Goal: Transaction & Acquisition: Book appointment/travel/reservation

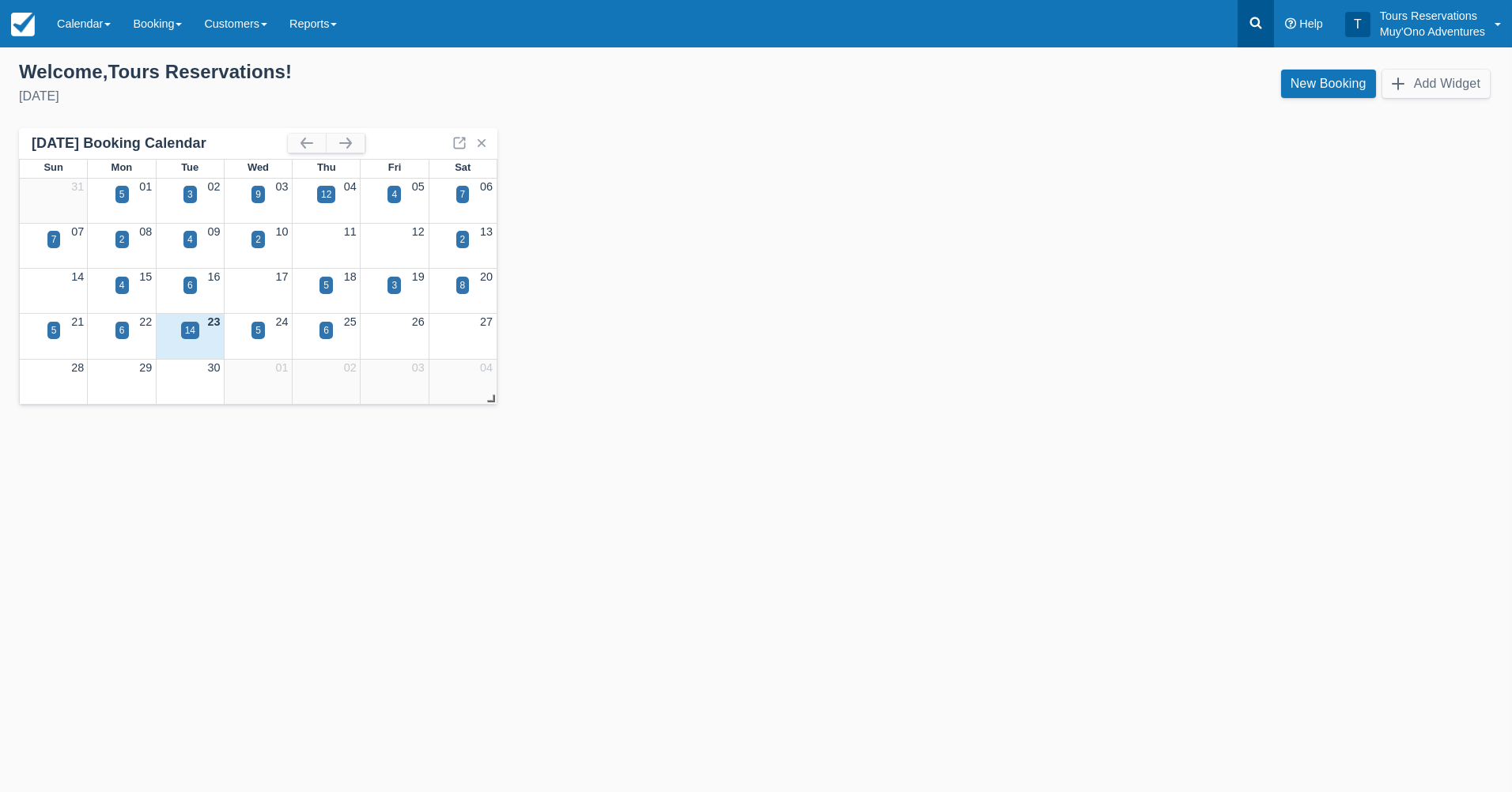
click at [1259, 26] on icon at bounding box center [1257, 23] width 12 height 12
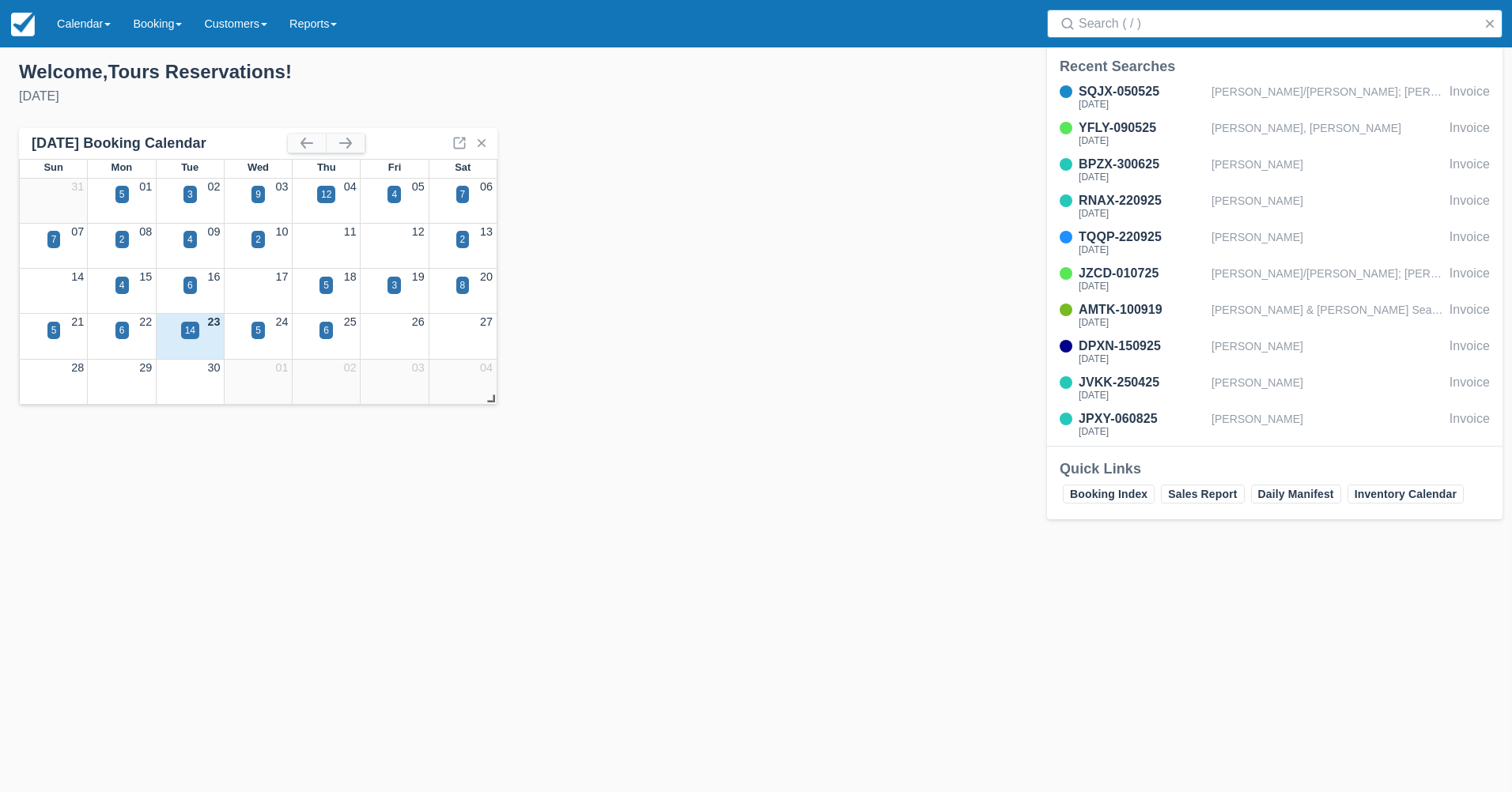
click at [1149, 31] on input "Search" at bounding box center [1278, 23] width 399 height 29
type input "RSTZ-180325"
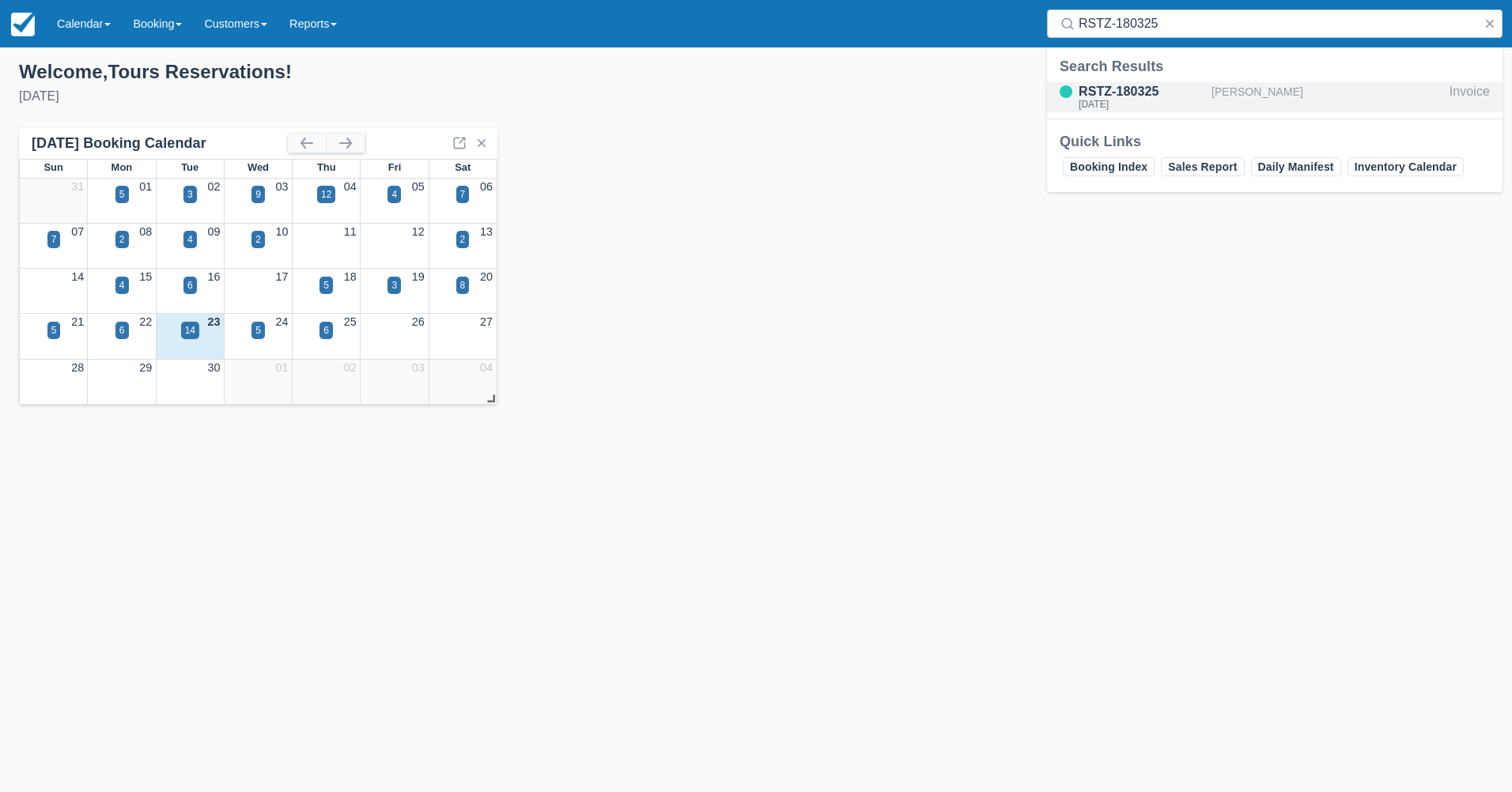
click at [1324, 96] on div "[PERSON_NAME]" at bounding box center [1327, 97] width 232 height 30
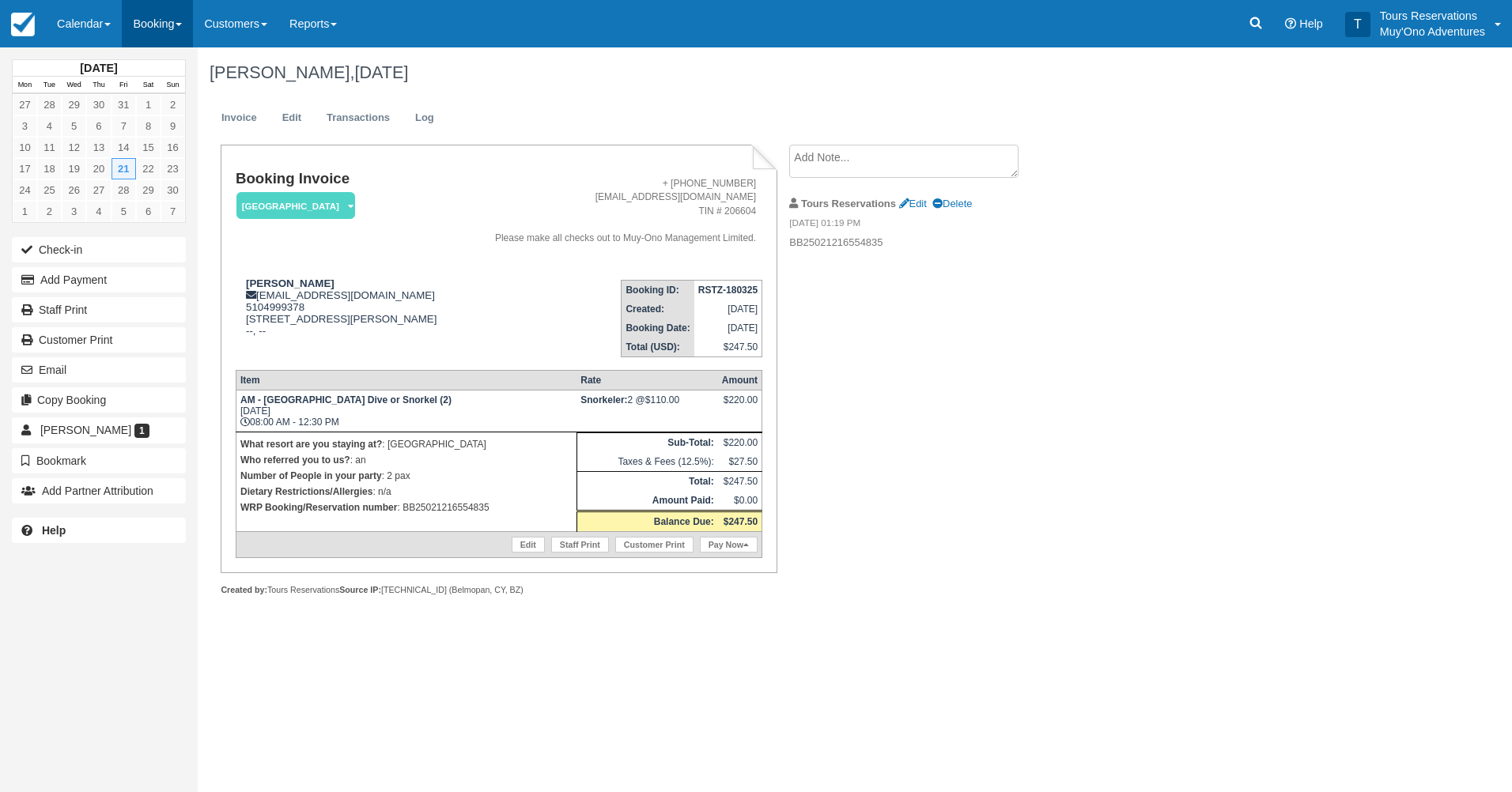
click at [166, 30] on link "Booking" at bounding box center [157, 23] width 71 height 48
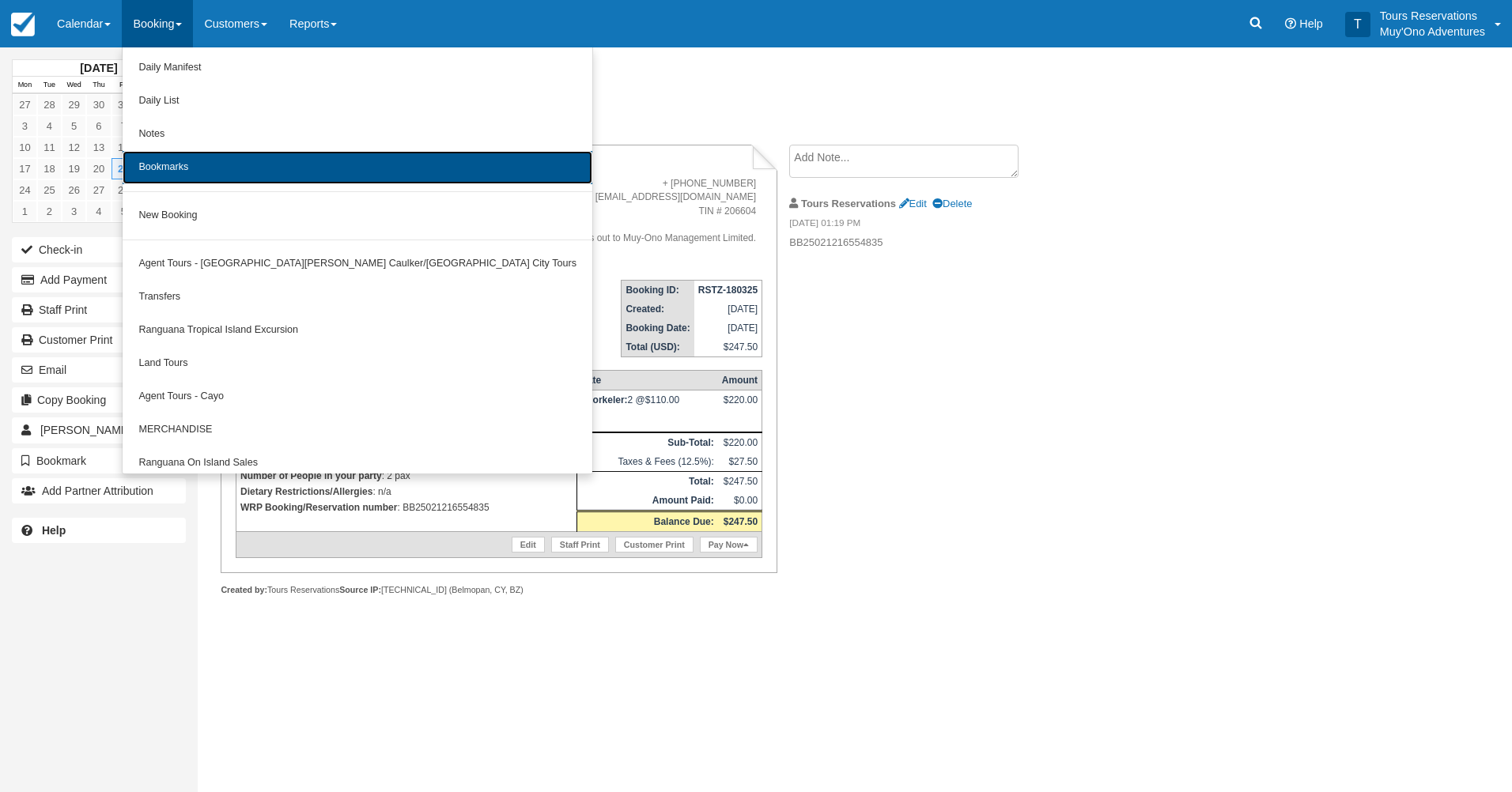
click at [251, 166] on link "Bookmarks" at bounding box center [357, 168] width 470 height 33
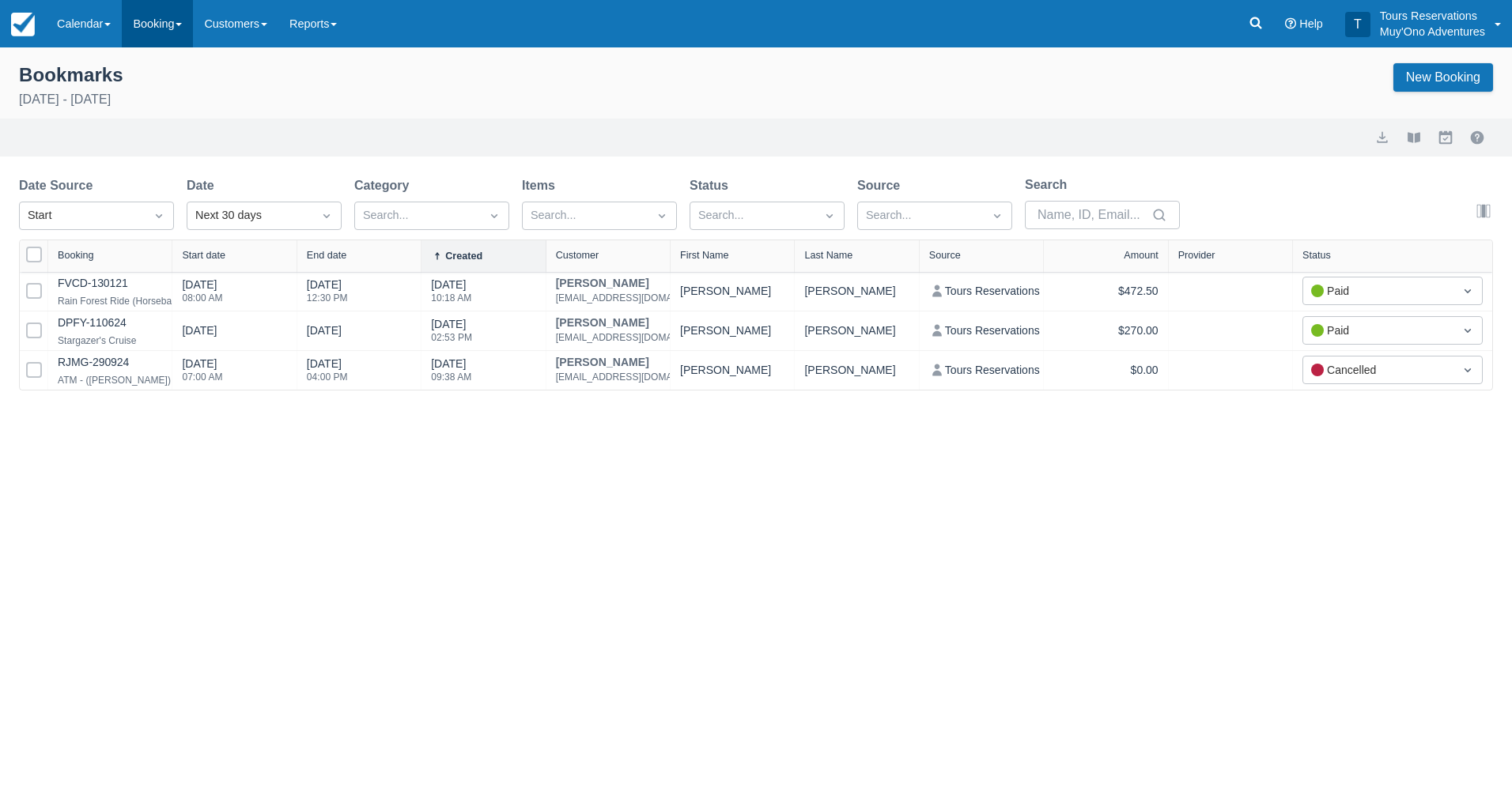
click at [160, 32] on link "Booking" at bounding box center [157, 23] width 71 height 48
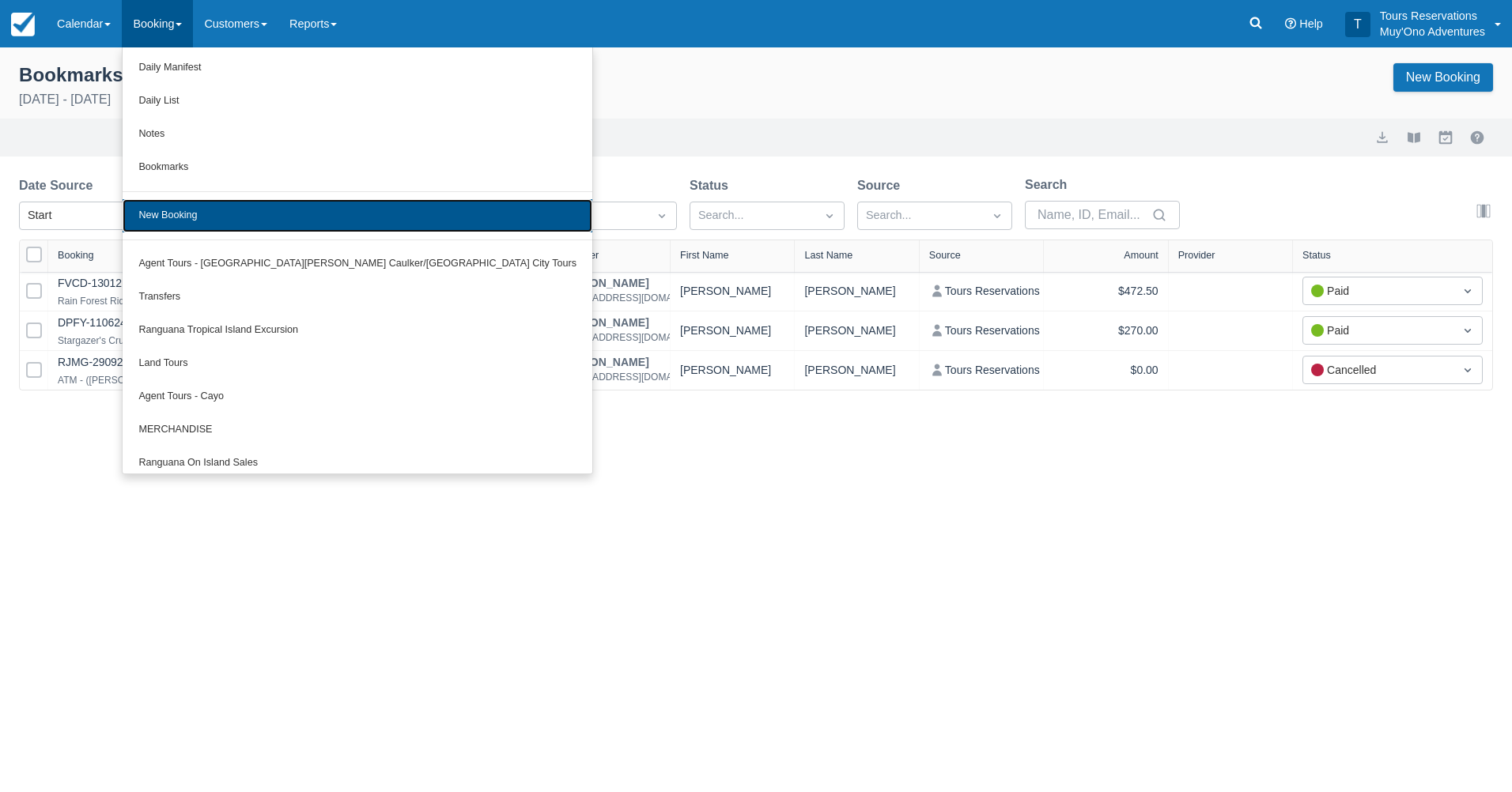
click at [182, 200] on link "New Booking" at bounding box center [357, 215] width 470 height 33
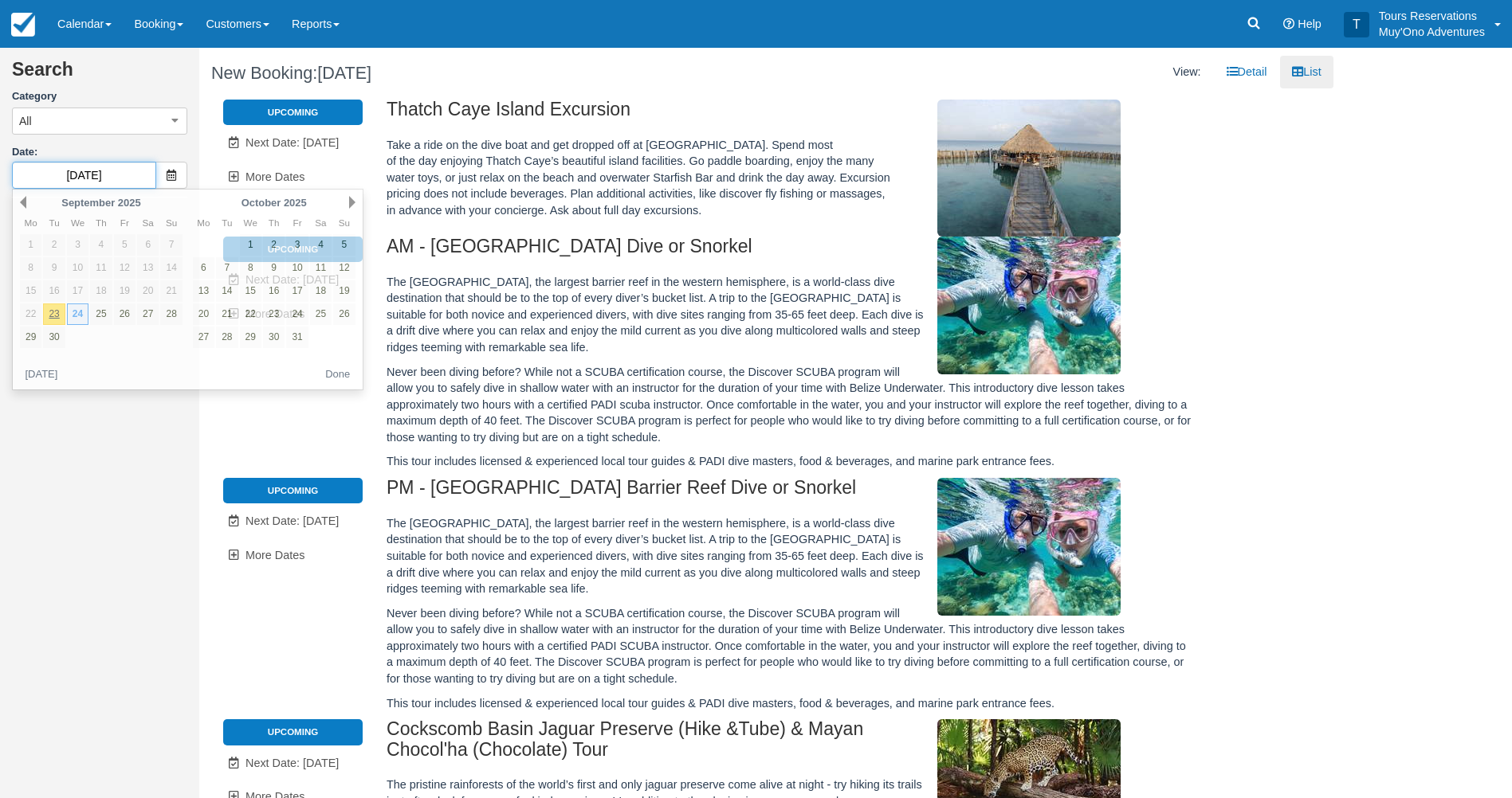
click at [154, 178] on input "09/24/25" at bounding box center [84, 175] width 144 height 27
click at [356, 202] on div "Next October 2025" at bounding box center [274, 202] width 173 height 22
click at [353, 202] on link "Next" at bounding box center [352, 202] width 6 height 13
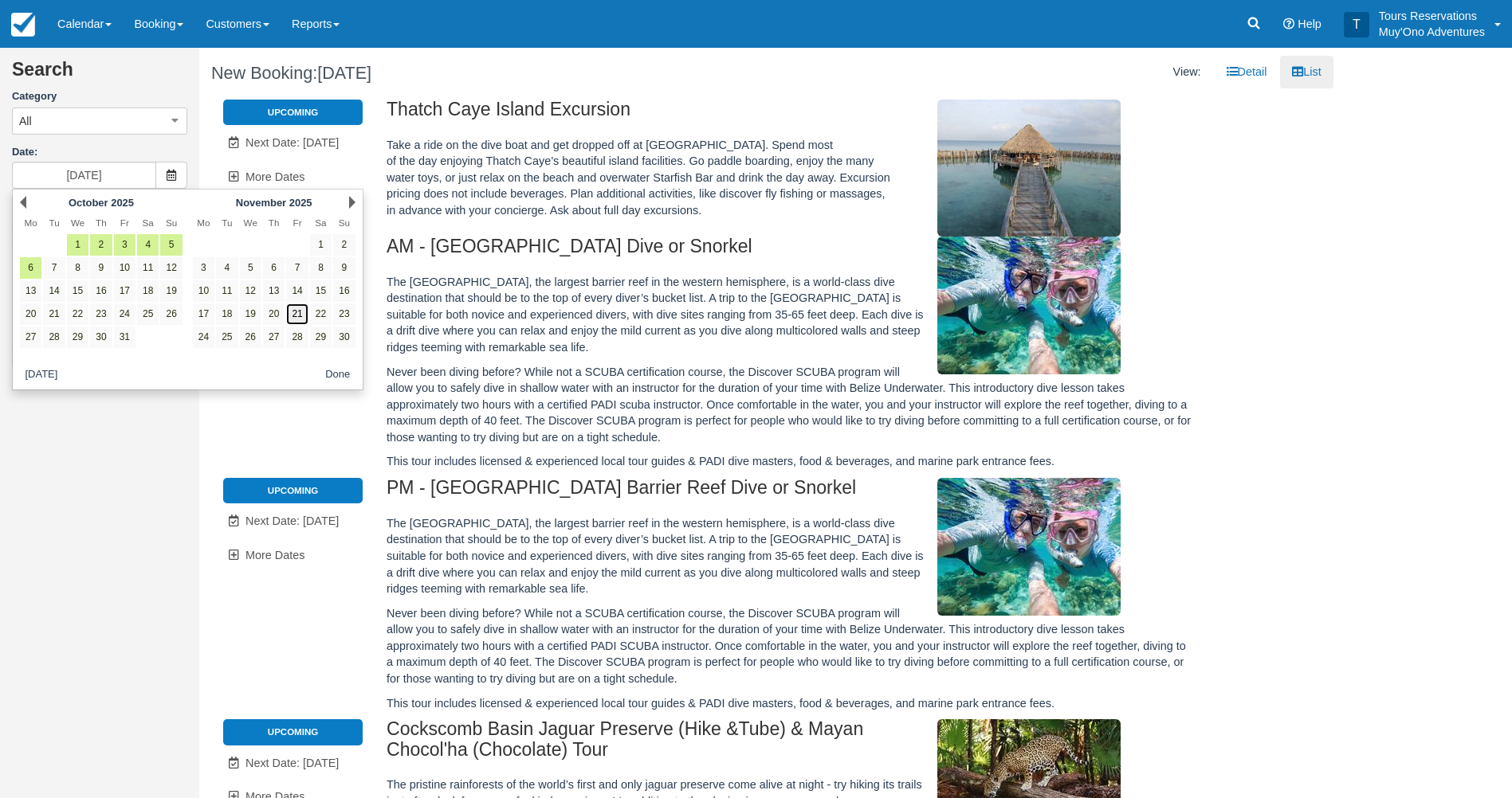
click at [294, 312] on link "21" at bounding box center [297, 314] width 22 height 22
type input "11/21/25"
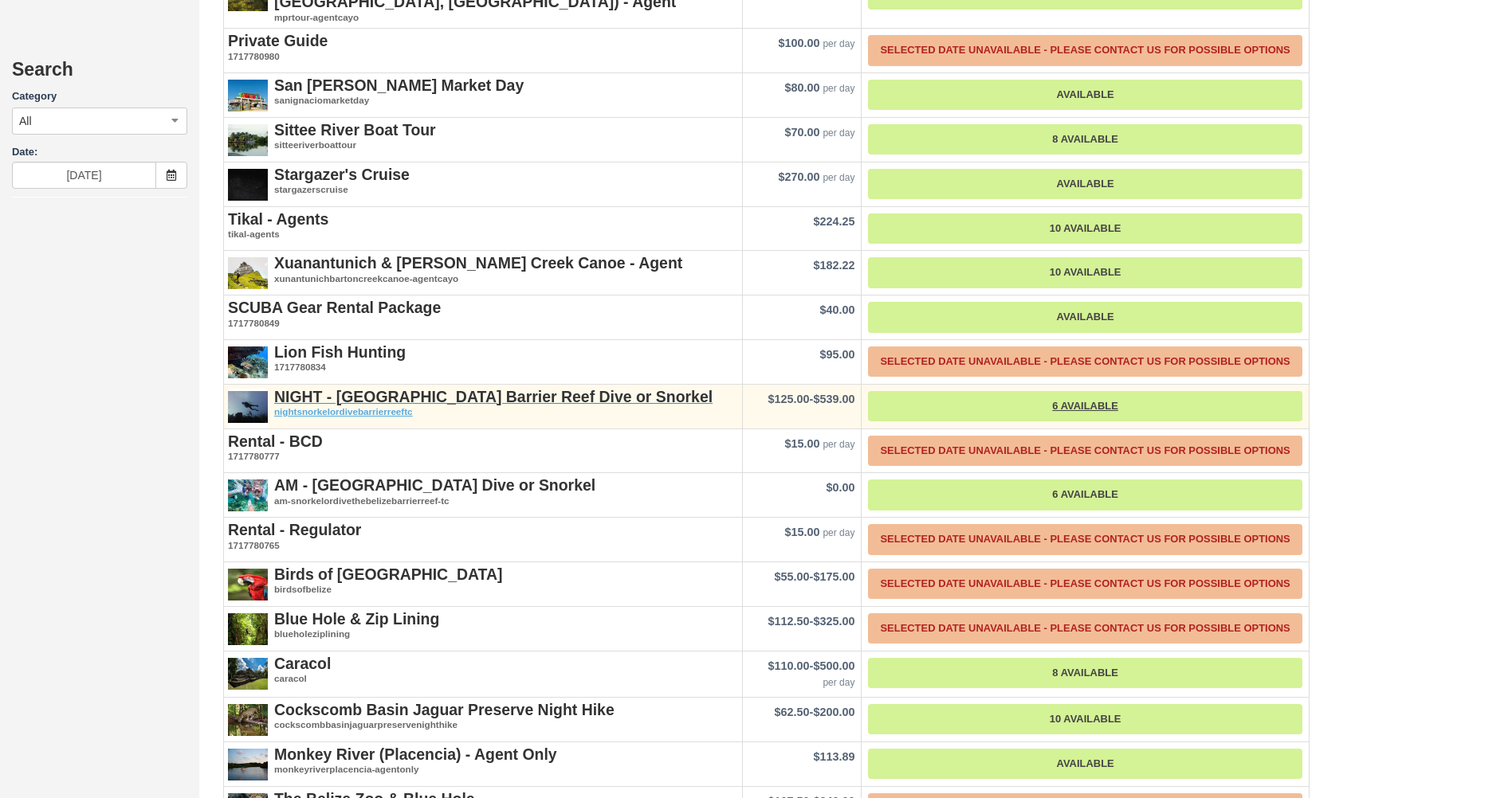
scroll to position [2311, 0]
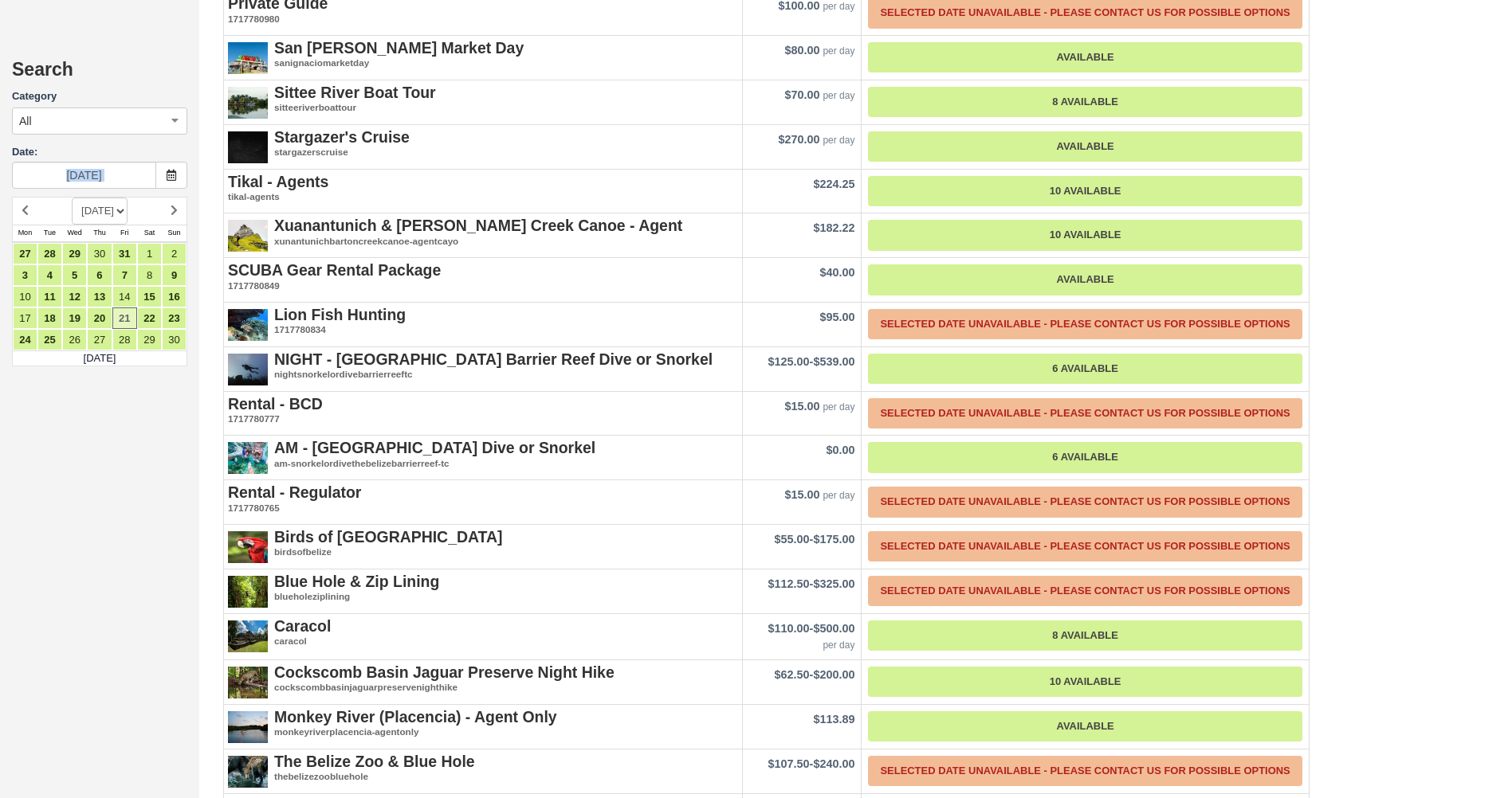
click at [155, 531] on div "Search Category All All Agent Tours - San Pedro/Caye Caulker/Belize City Tours …" at bounding box center [100, 399] width 200 height 798
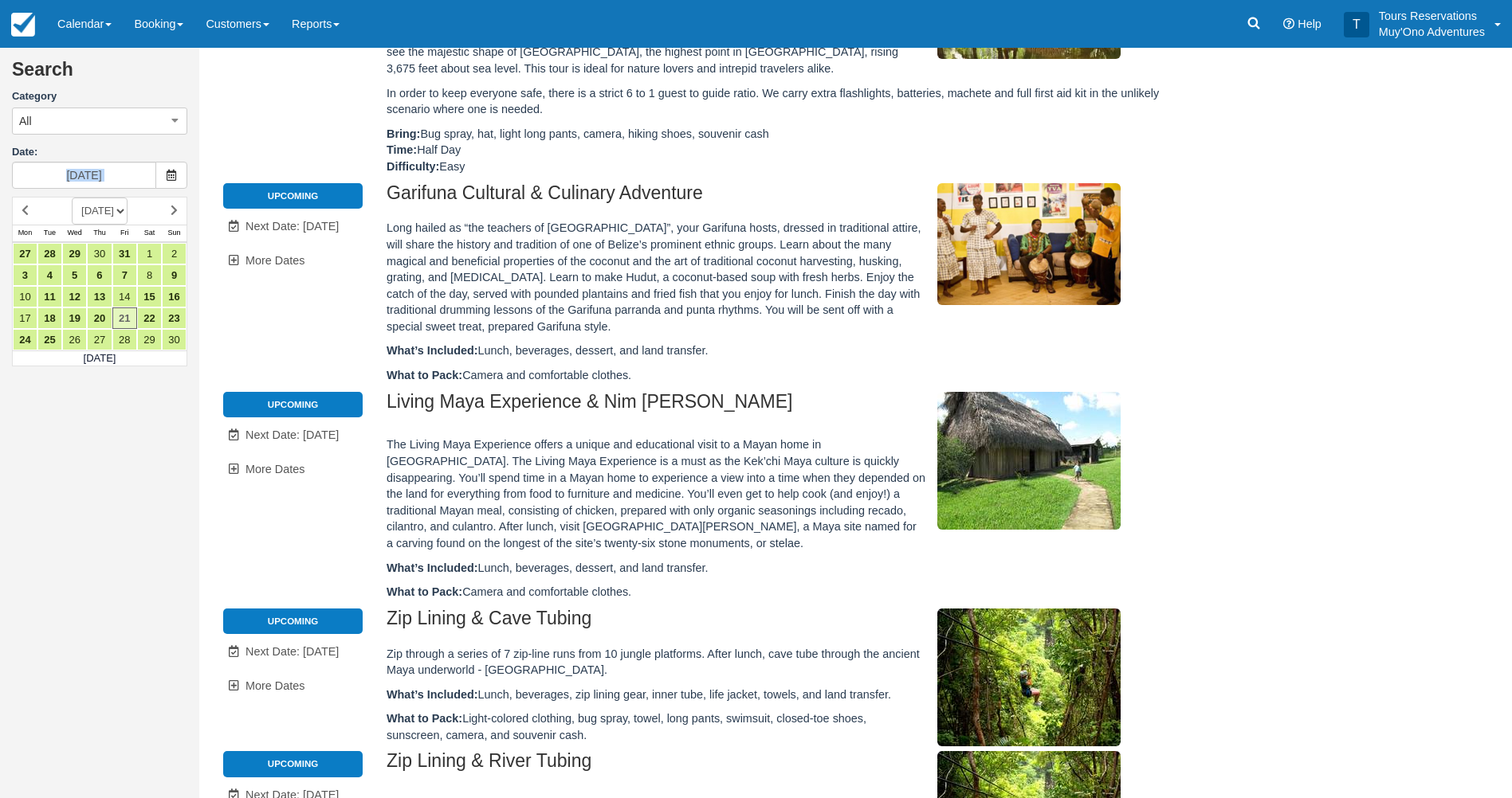
scroll to position [398, 0]
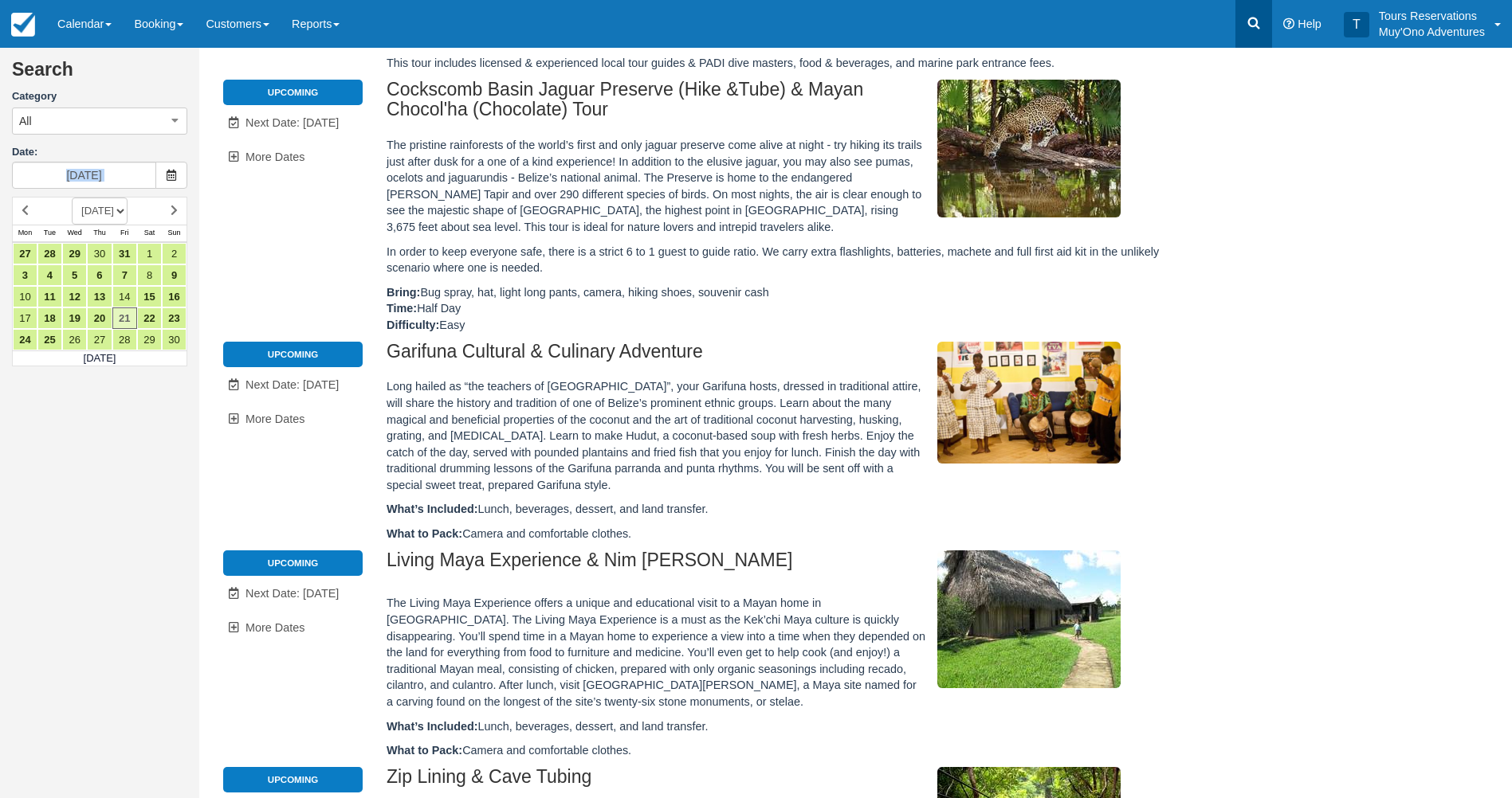
click at [1248, 1] on link at bounding box center [1254, 24] width 37 height 48
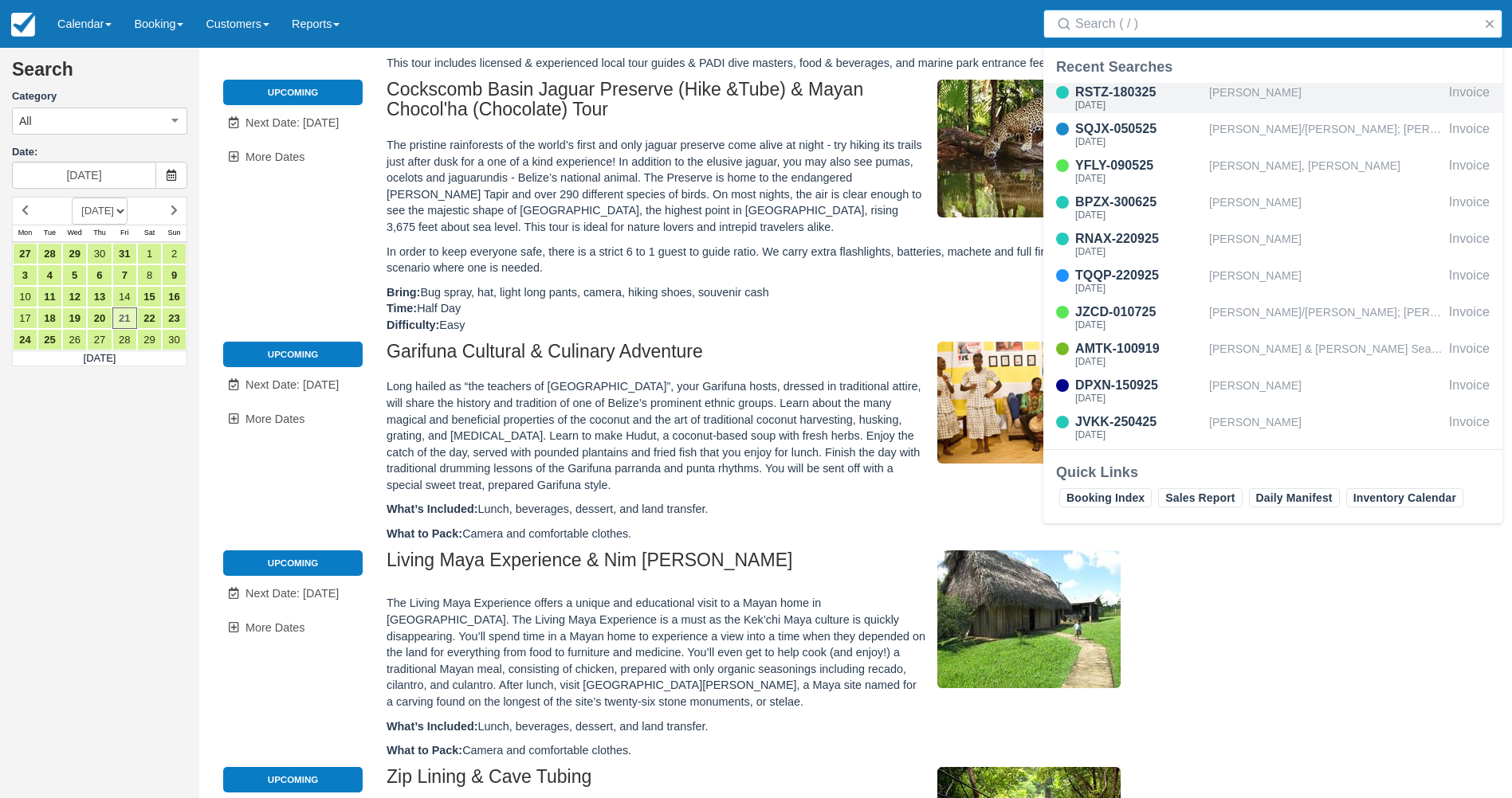
click at [1255, 92] on div "[PERSON_NAME]" at bounding box center [1326, 98] width 234 height 31
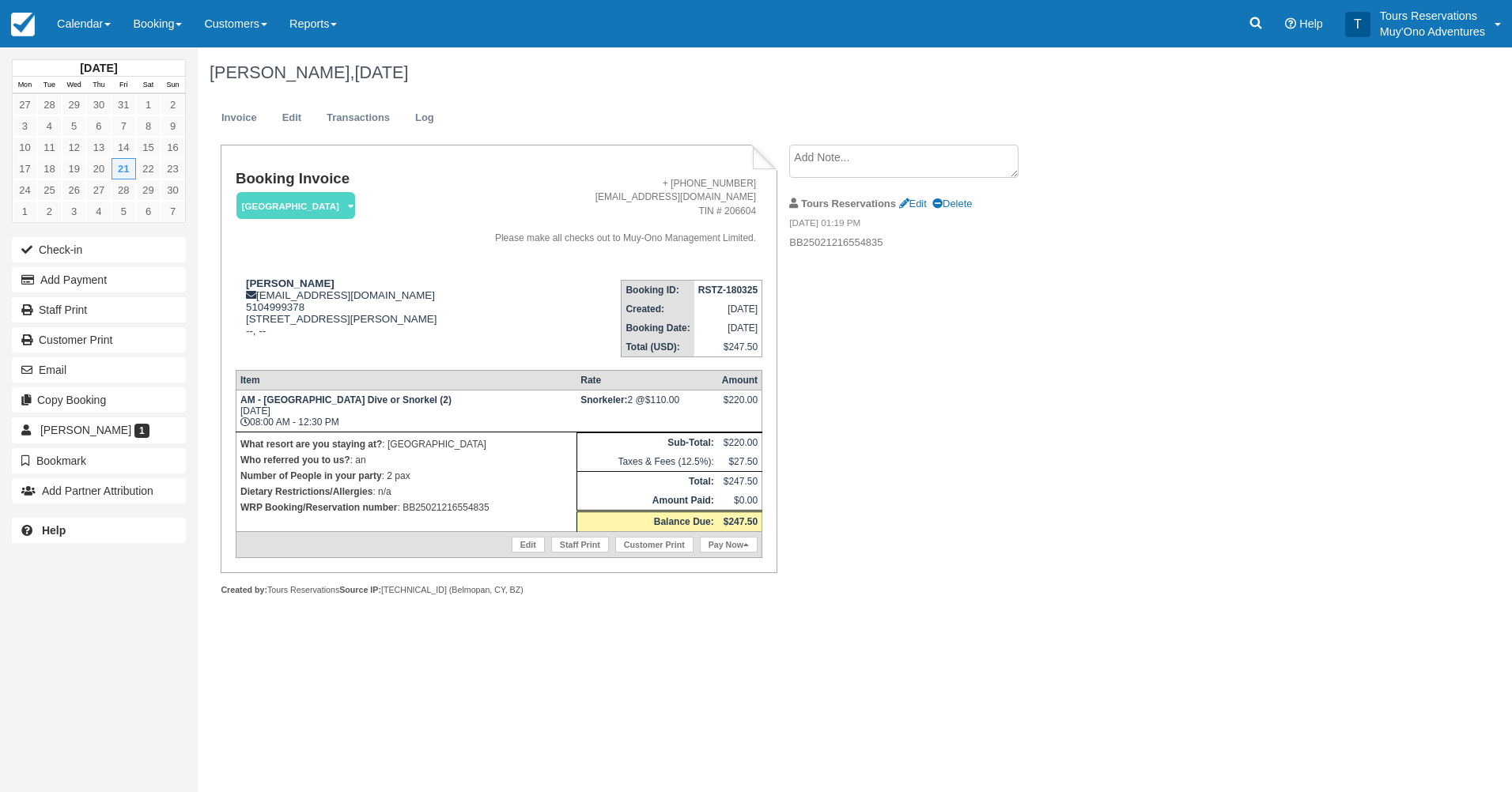
click at [1413, 587] on div "[DATE] Mon Tue Wed Thu Fri Sat Sun 27 28 29 30 31 1 2 3 4 5 6 7 8 9 10 11 12 13…" at bounding box center [756, 420] width 1512 height 745
